Goal: Navigation & Orientation: Find specific page/section

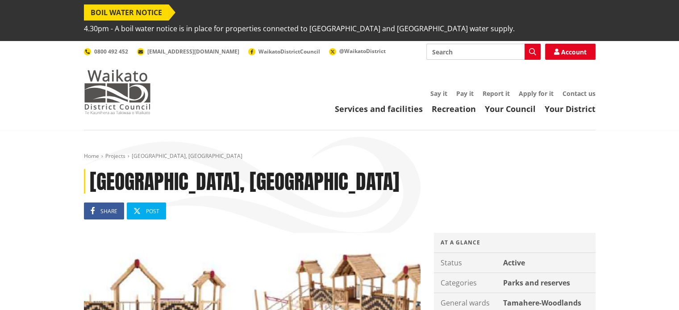
click at [123, 79] on img at bounding box center [117, 92] width 67 height 45
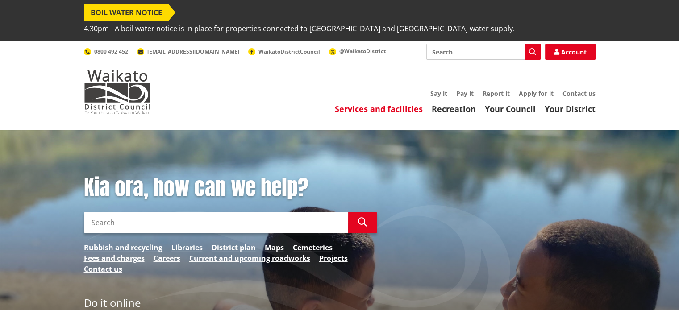
drag, startPoint x: 387, startPoint y: 92, endPoint x: 390, endPoint y: 99, distance: 6.8
click at [387, 104] on link "Services and facilities" at bounding box center [379, 109] width 88 height 11
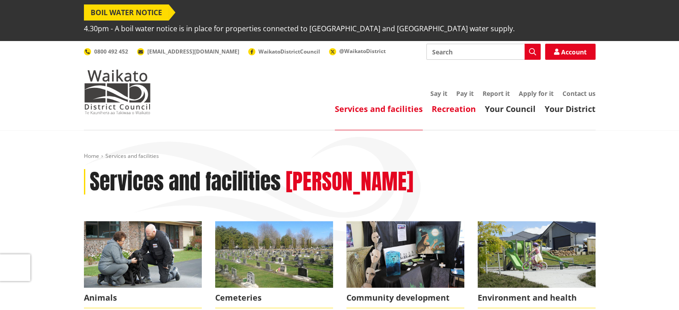
click at [467, 104] on link "Recreation" at bounding box center [454, 109] width 44 height 11
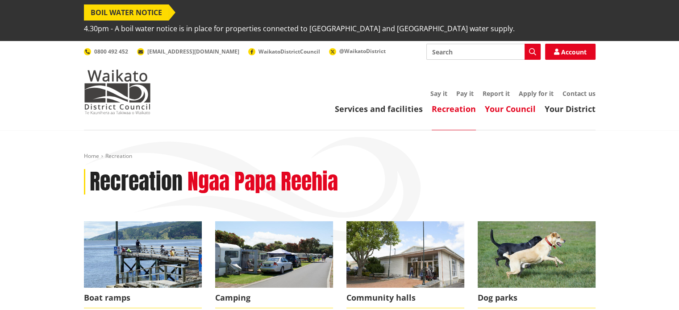
click at [513, 104] on link "Your Council" at bounding box center [510, 109] width 51 height 11
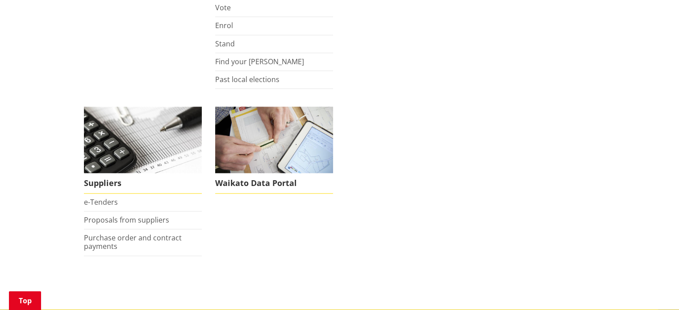
scroll to position [848, 0]
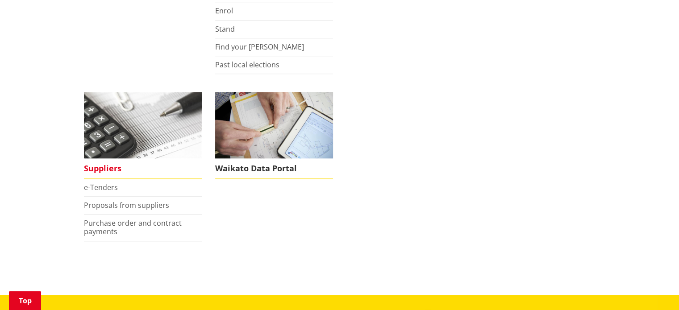
click at [111, 159] on span "Suppliers" at bounding box center [143, 169] width 118 height 21
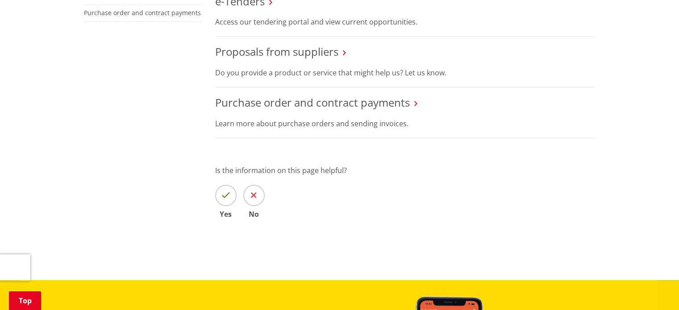
scroll to position [179, 0]
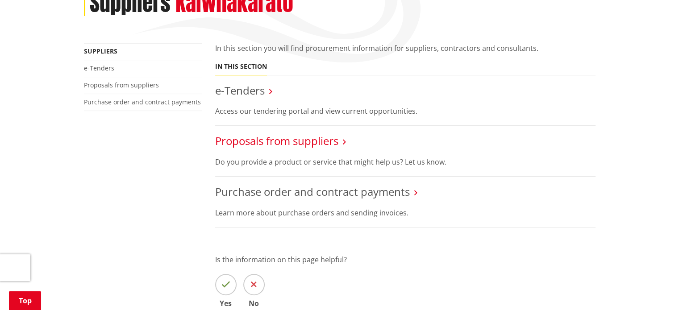
click at [300, 134] on link "Proposals from suppliers" at bounding box center [276, 141] width 123 height 15
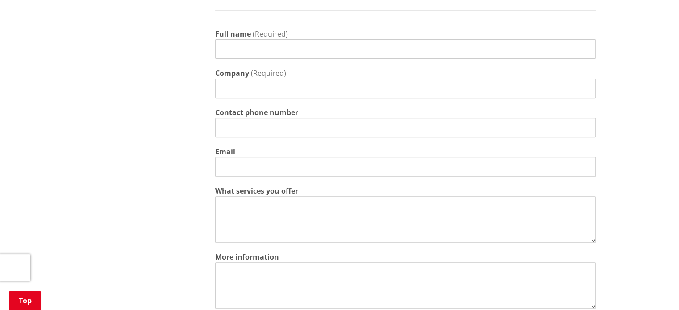
scroll to position [402, 0]
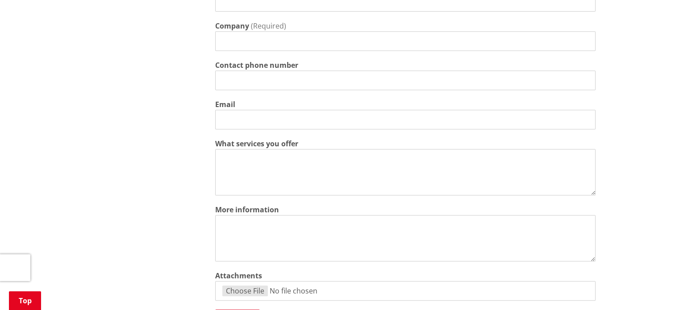
click at [148, 112] on div "More from this section Suppliers e-Tenders Proposals from suppliers Purchase or…" at bounding box center [339, 128] width 525 height 617
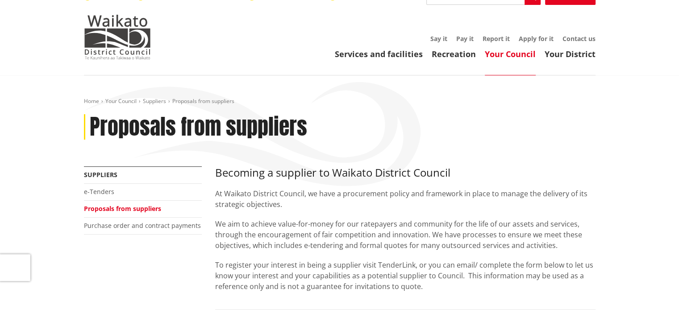
scroll to position [0, 0]
